Goal: Information Seeking & Learning: Learn about a topic

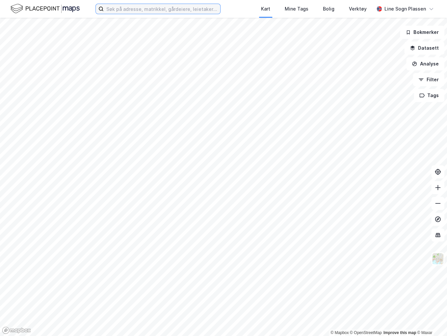
click at [141, 7] on input at bounding box center [162, 9] width 117 height 10
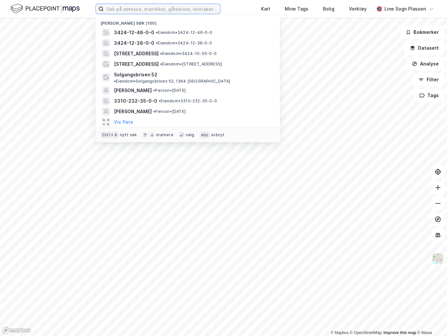
paste input "[PERSON_NAME]"
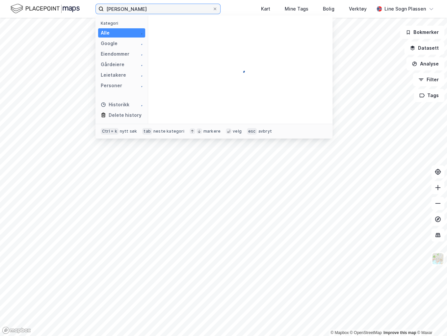
type input "[PERSON_NAME]"
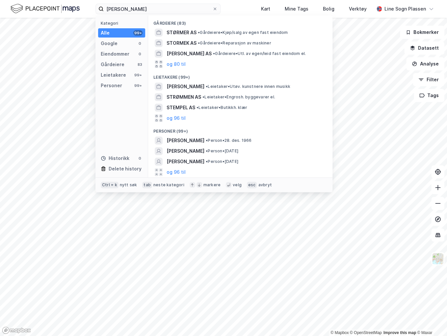
click at [191, 141] on span "[PERSON_NAME]" at bounding box center [186, 141] width 38 height 8
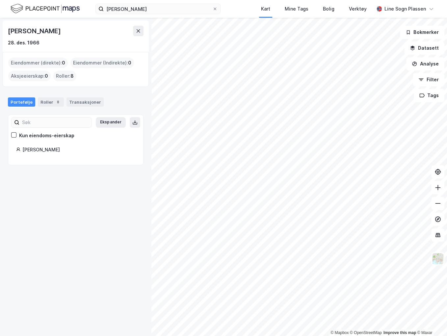
click at [16, 135] on icon at bounding box center [14, 135] width 5 height 5
click at [15, 135] on icon at bounding box center [14, 135] width 5 height 5
drag, startPoint x: 47, startPoint y: 45, endPoint x: 3, endPoint y: 29, distance: 47.6
click at [2, 29] on div "[PERSON_NAME] [DATE] Eiendommer (direkte) : 0 Eiendommer (Indirekte) : 0 Aksjee…" at bounding box center [76, 177] width 152 height 319
drag, startPoint x: 3, startPoint y: 29, endPoint x: 32, endPoint y: 34, distance: 29.5
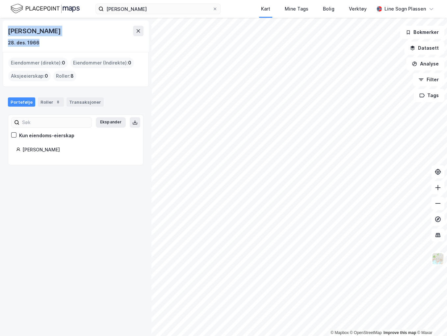
click at [32, 34] on div "[PERSON_NAME]" at bounding box center [35, 31] width 54 height 11
click at [14, 38] on div "[PERSON_NAME] [DATE]" at bounding box center [76, 36] width 136 height 21
drag, startPoint x: 9, startPoint y: 42, endPoint x: 44, endPoint y: 43, distance: 36.0
click at [44, 43] on div "28. des. 1966" at bounding box center [76, 43] width 136 height 8
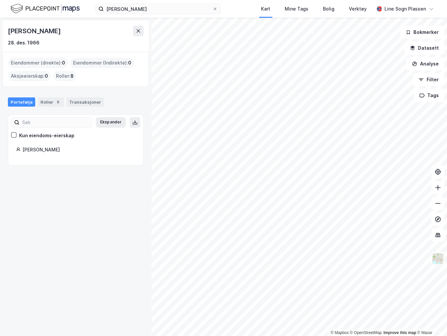
click at [47, 100] on div "Roller 8" at bounding box center [51, 102] width 26 height 9
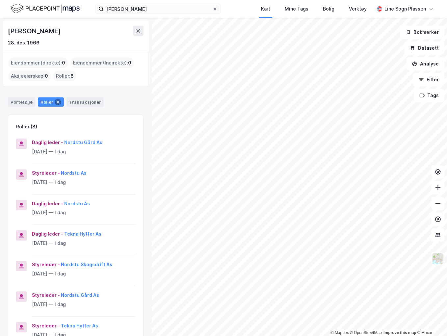
click at [0, 0] on button "Nordstu Gård As" at bounding box center [0, 0] width 0 height 0
